Goal: Navigation & Orientation: Find specific page/section

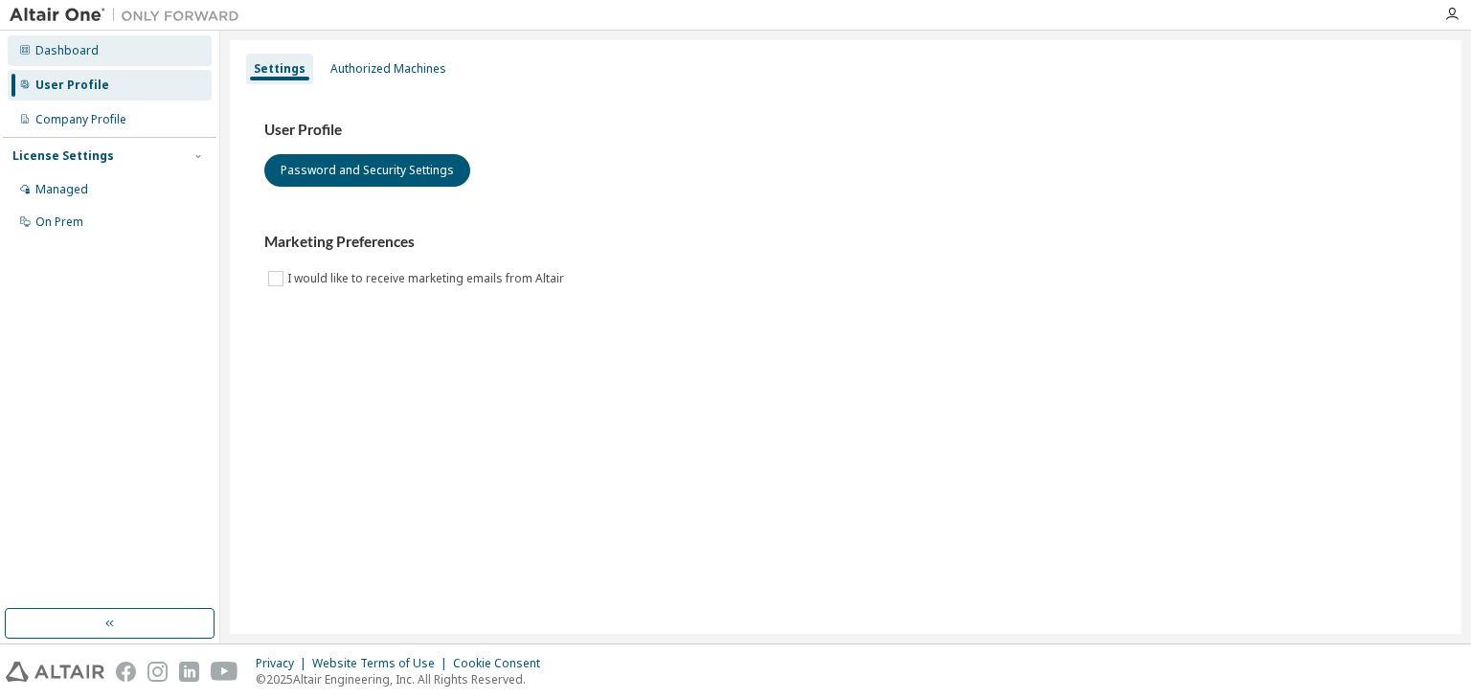
click at [96, 49] on div "Dashboard" at bounding box center [110, 50] width 204 height 31
